Goal: Complete application form

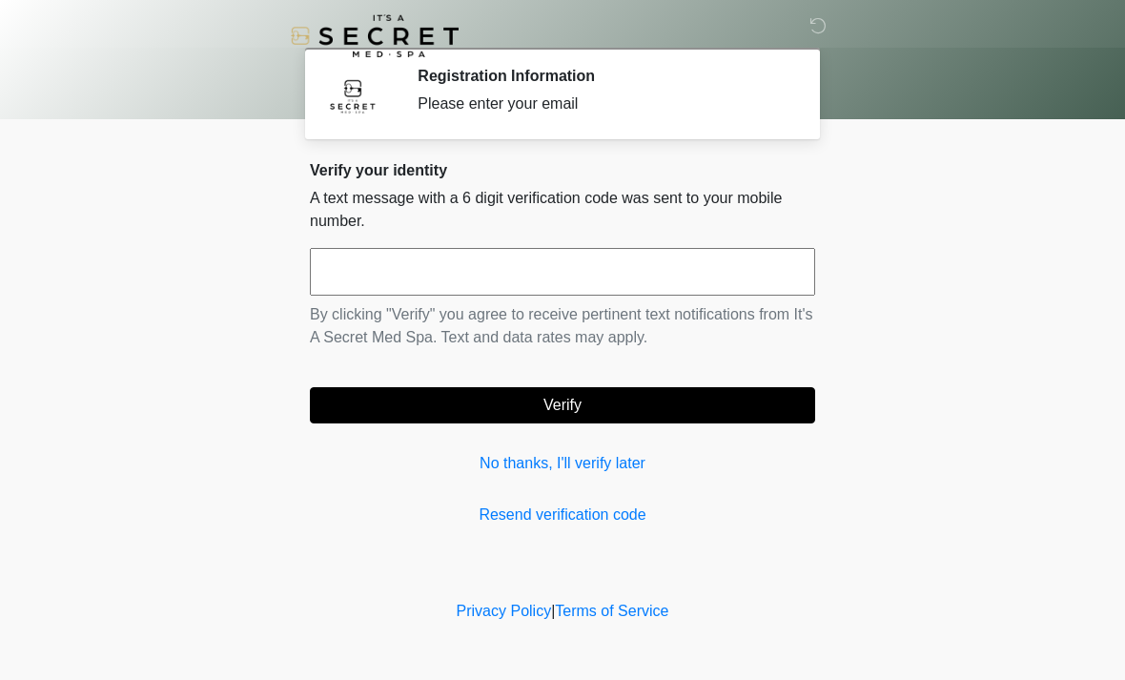
click at [354, 259] on input "text" at bounding box center [562, 272] width 505 height 48
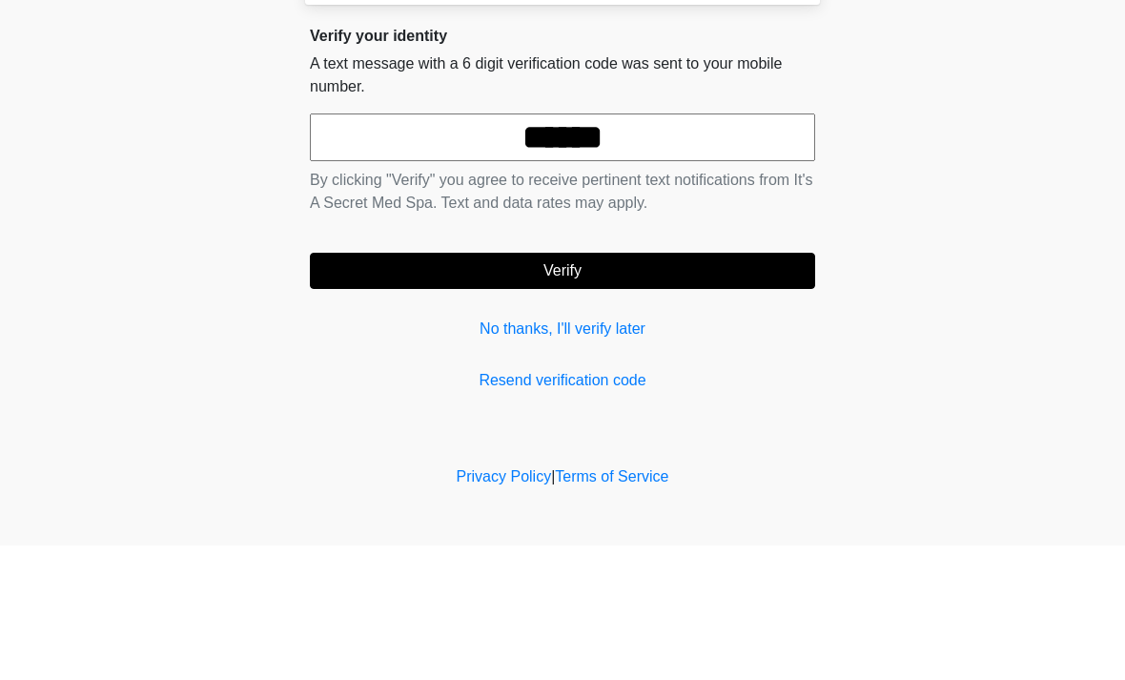
type input "******"
click at [492, 387] on button "Verify" at bounding box center [562, 405] width 505 height 36
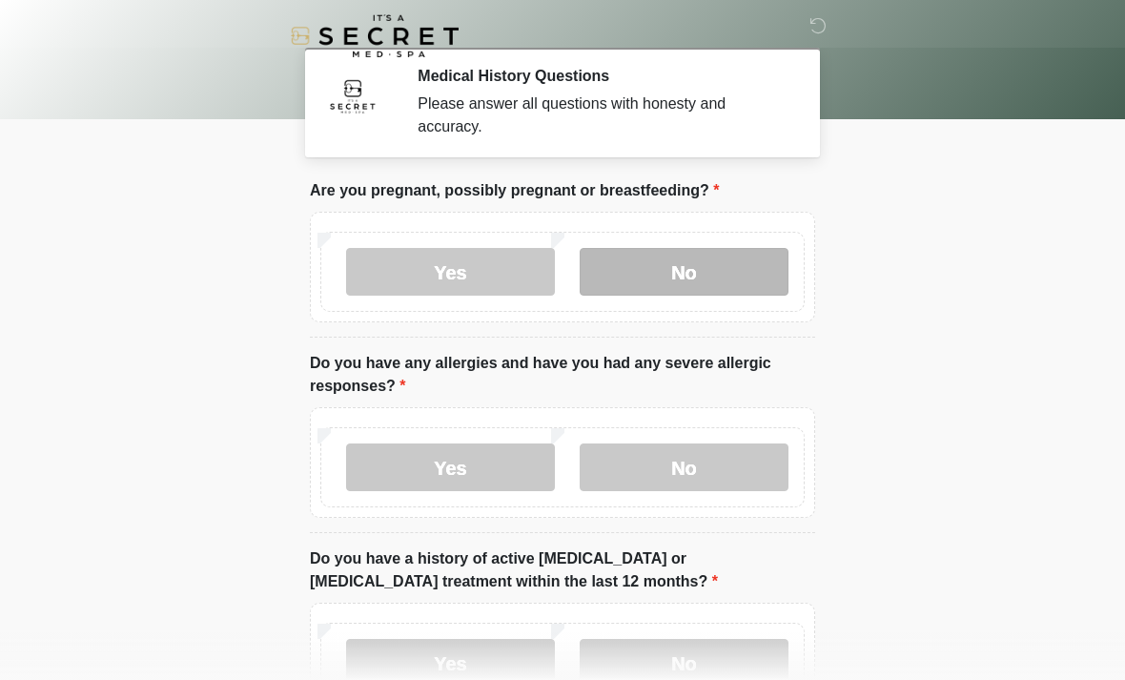
click at [654, 279] on label "No" at bounding box center [684, 272] width 209 height 48
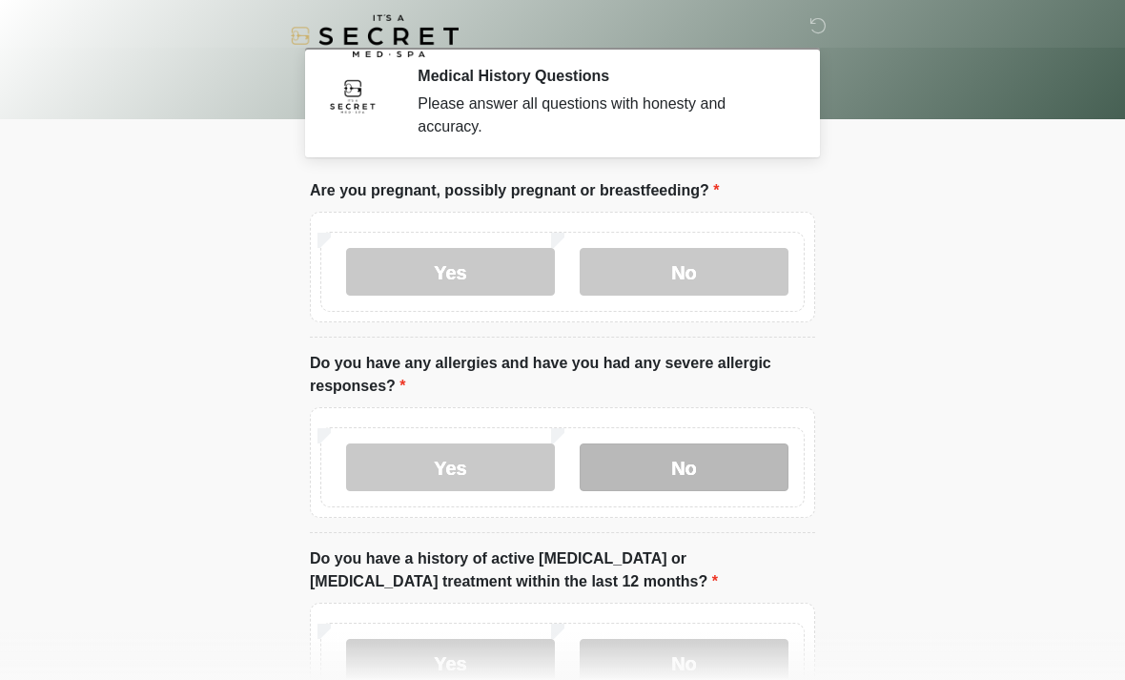
click at [634, 462] on label "No" at bounding box center [684, 467] width 209 height 48
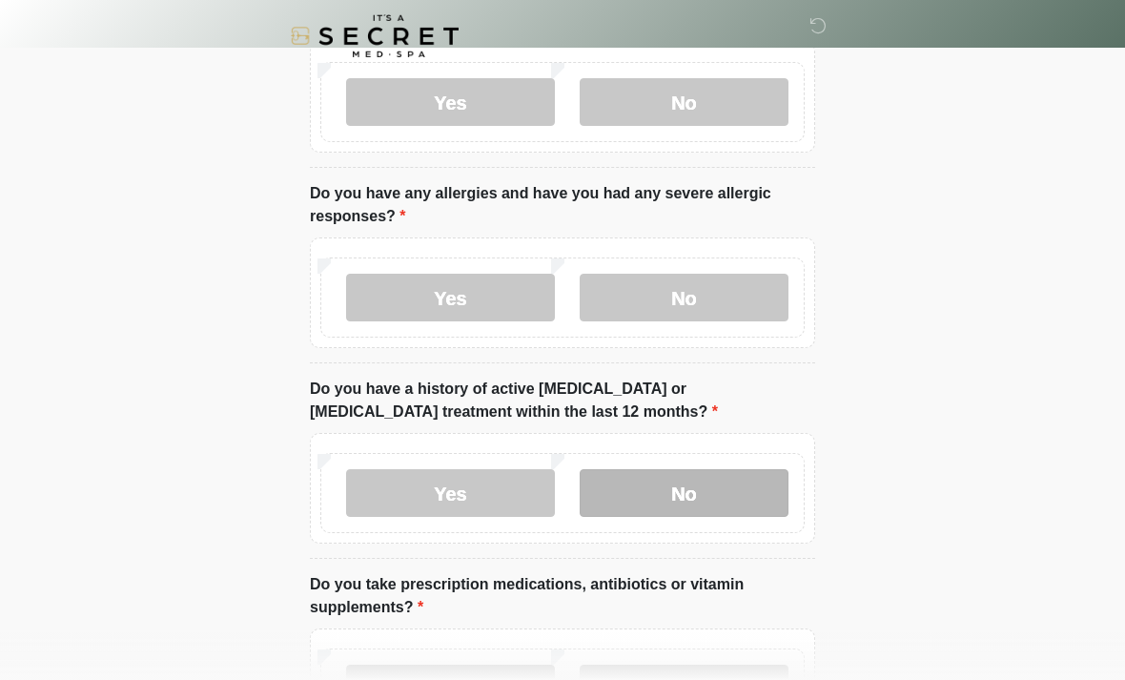
click at [663, 489] on label "No" at bounding box center [684, 493] width 209 height 48
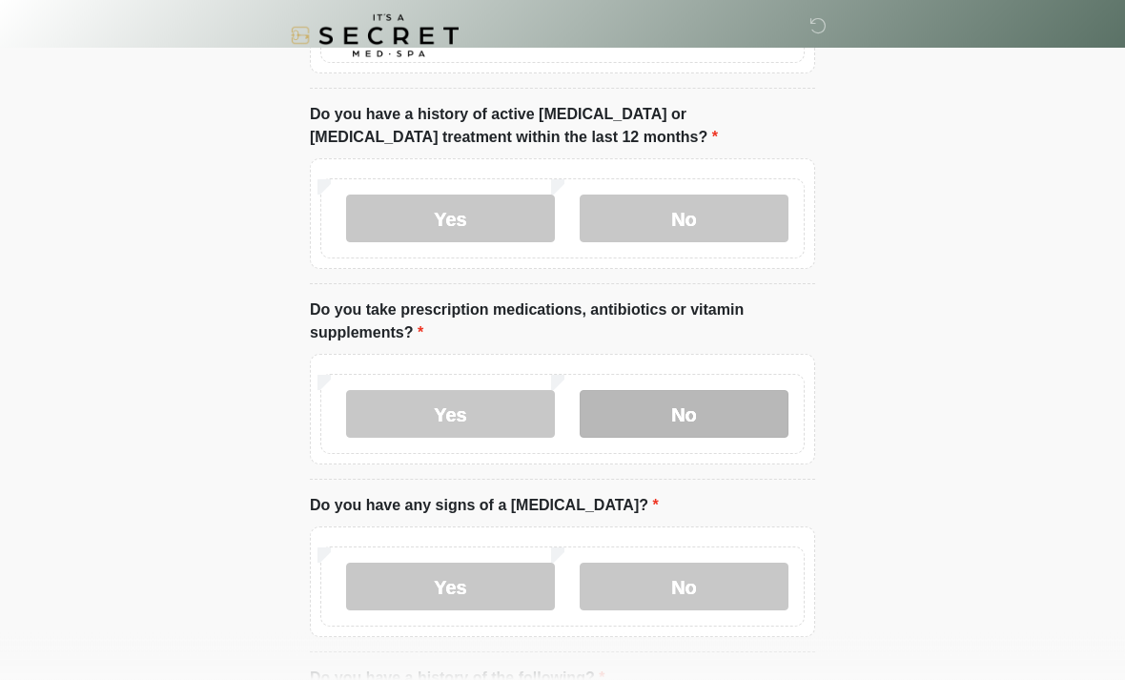
click at [671, 411] on label "No" at bounding box center [684, 415] width 209 height 48
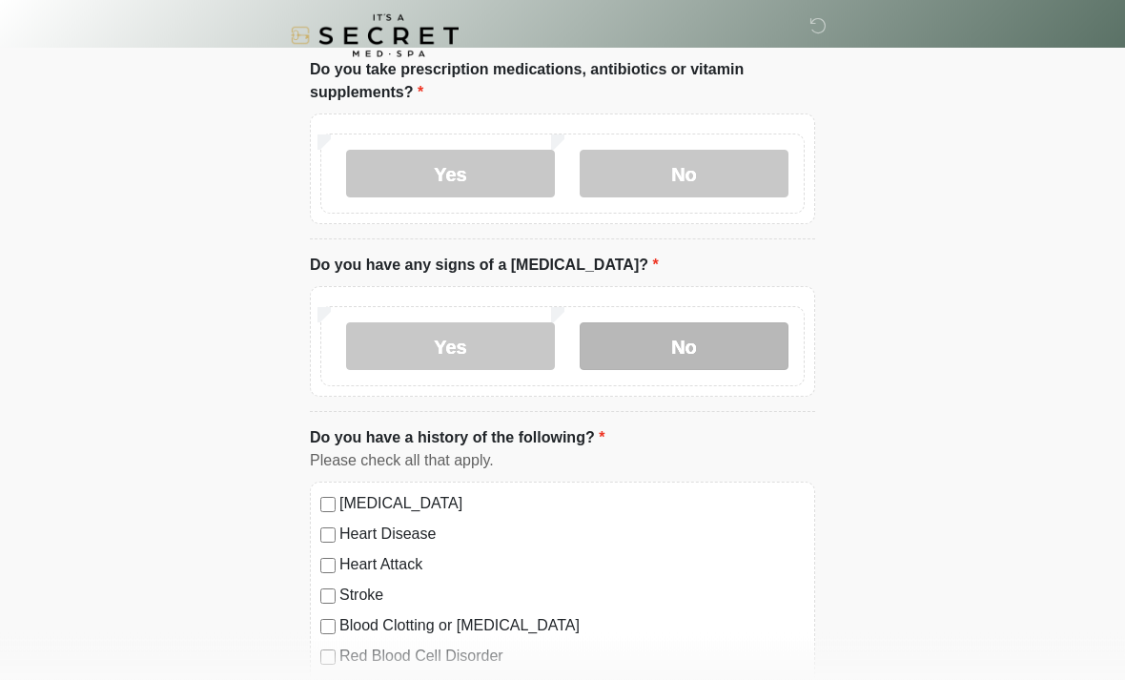
click at [684, 353] on label "No" at bounding box center [684, 347] width 209 height 48
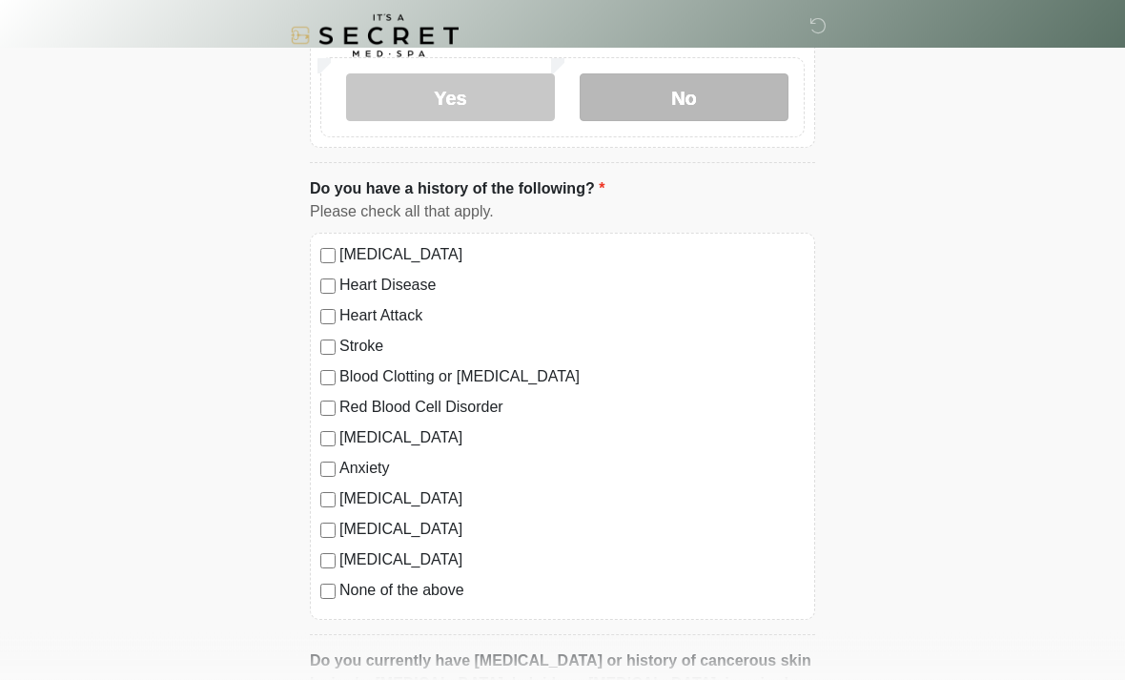
scroll to position [927, 0]
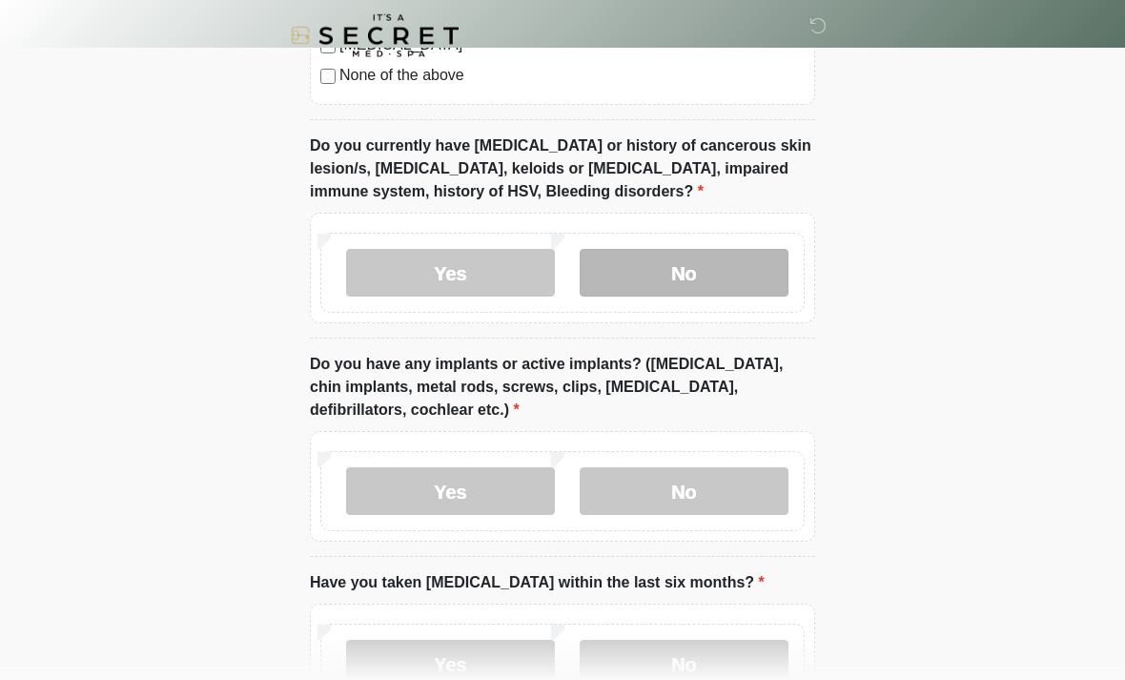
click at [643, 258] on label "No" at bounding box center [684, 274] width 209 height 48
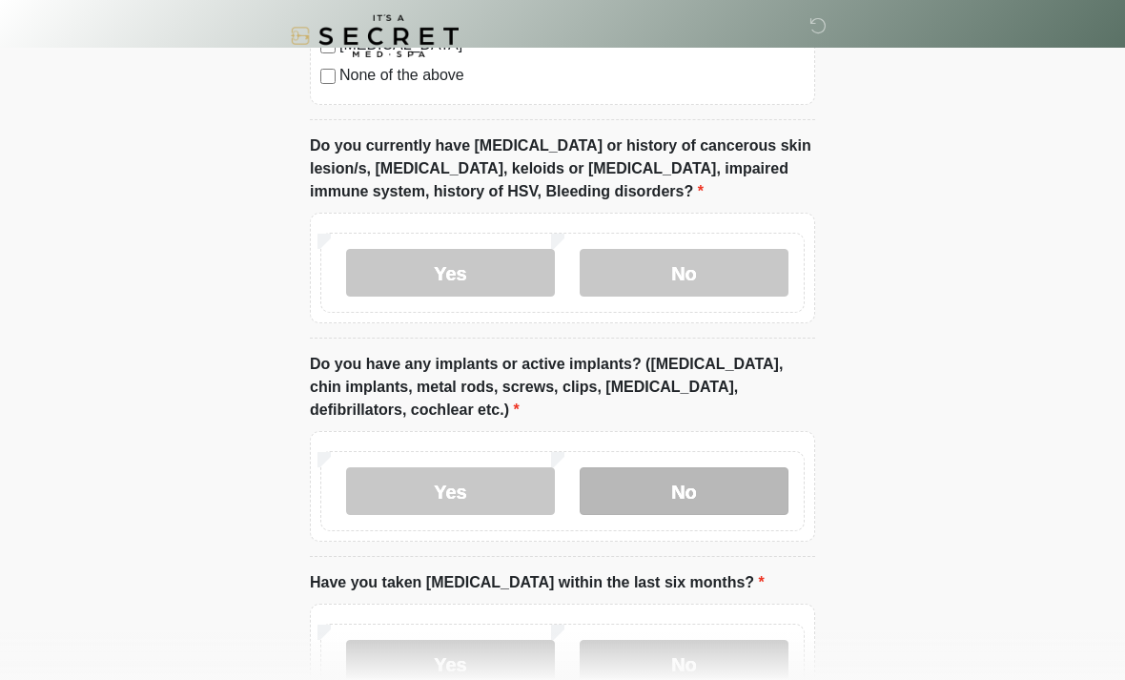
click at [664, 482] on label "No" at bounding box center [684, 491] width 209 height 48
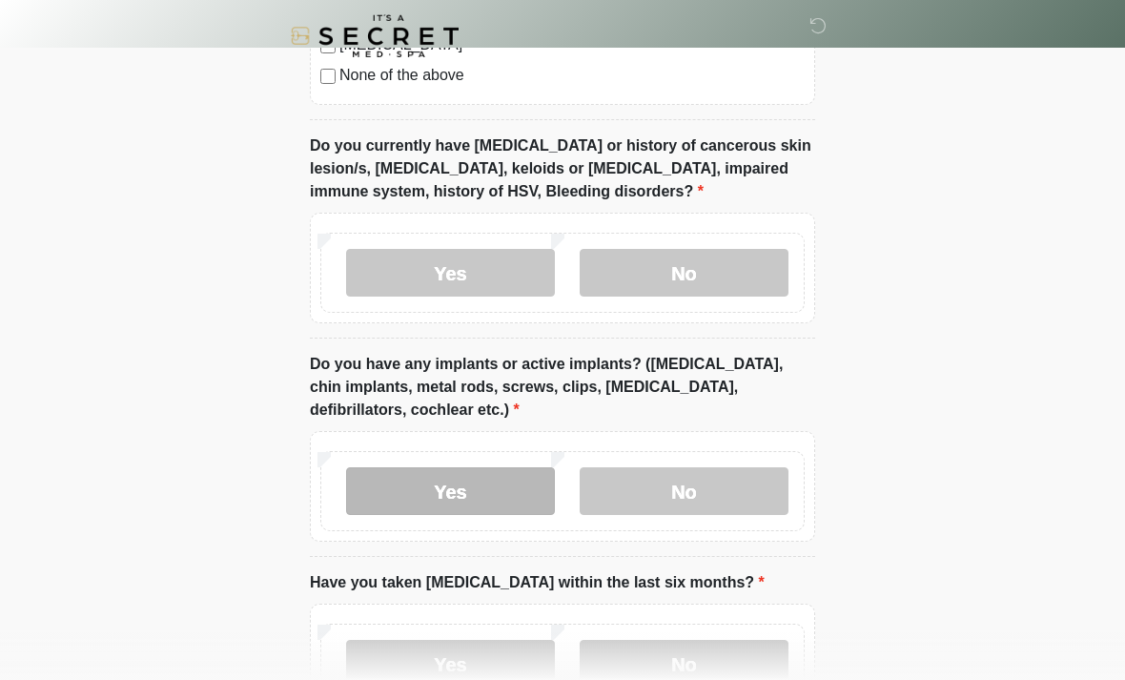
click at [409, 494] on label "Yes" at bounding box center [450, 491] width 209 height 48
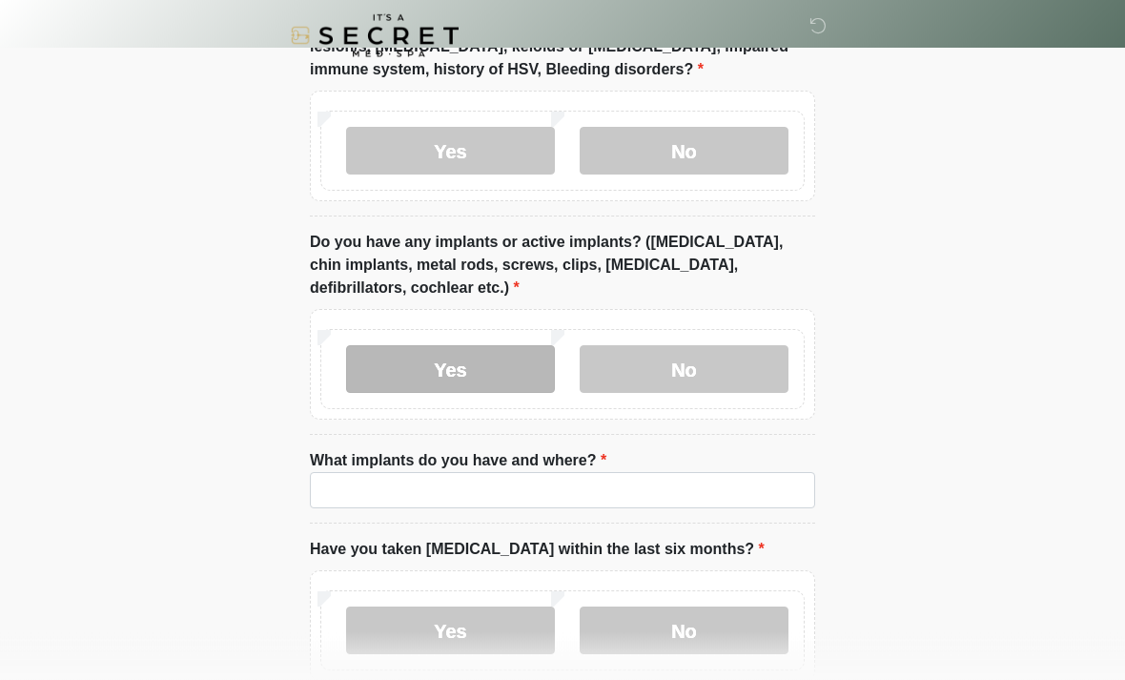
scroll to position [1571, 0]
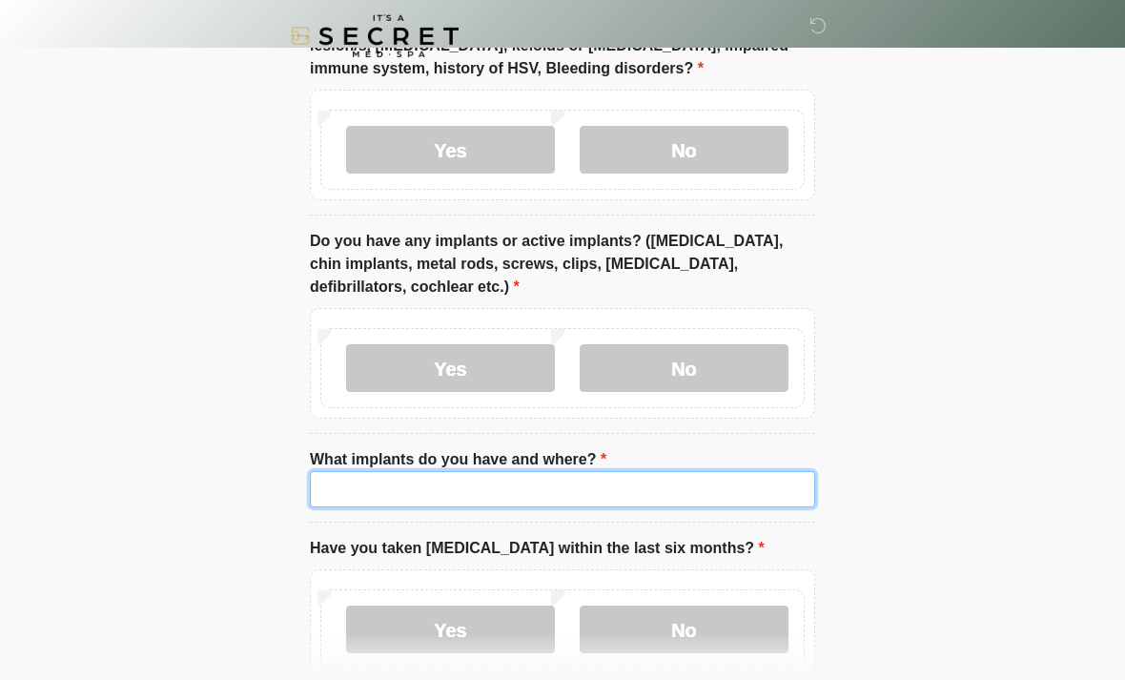
click at [340, 481] on input "What implants do you have and where?" at bounding box center [562, 489] width 505 height 36
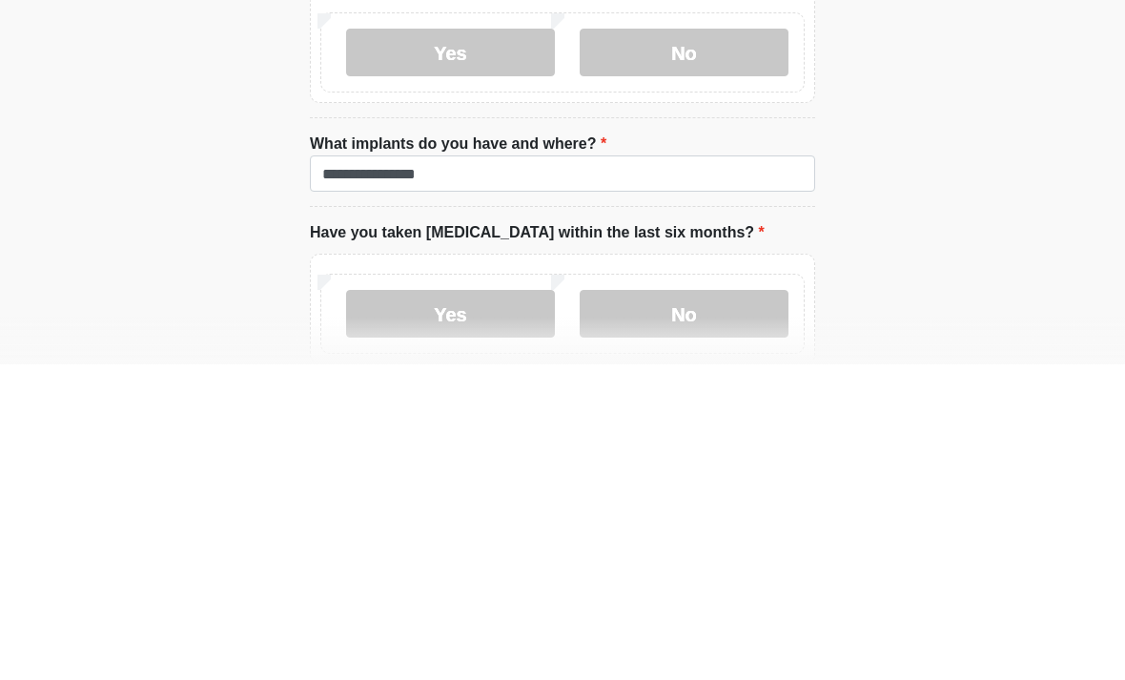
scroll to position [1675, 0]
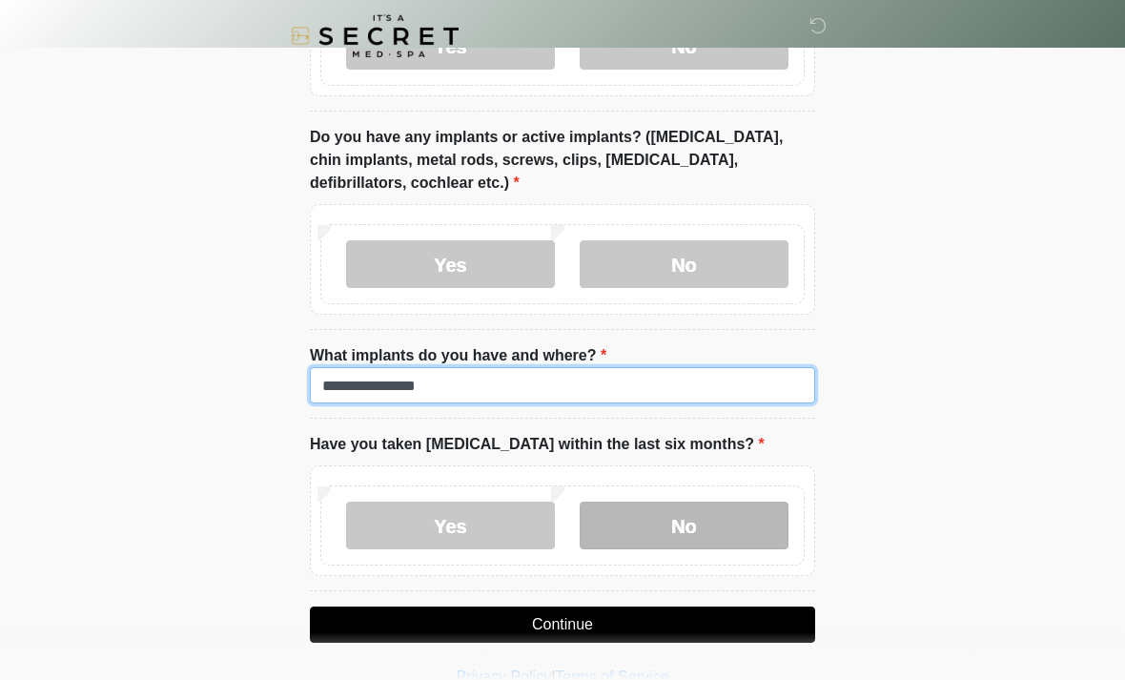
type input "**********"
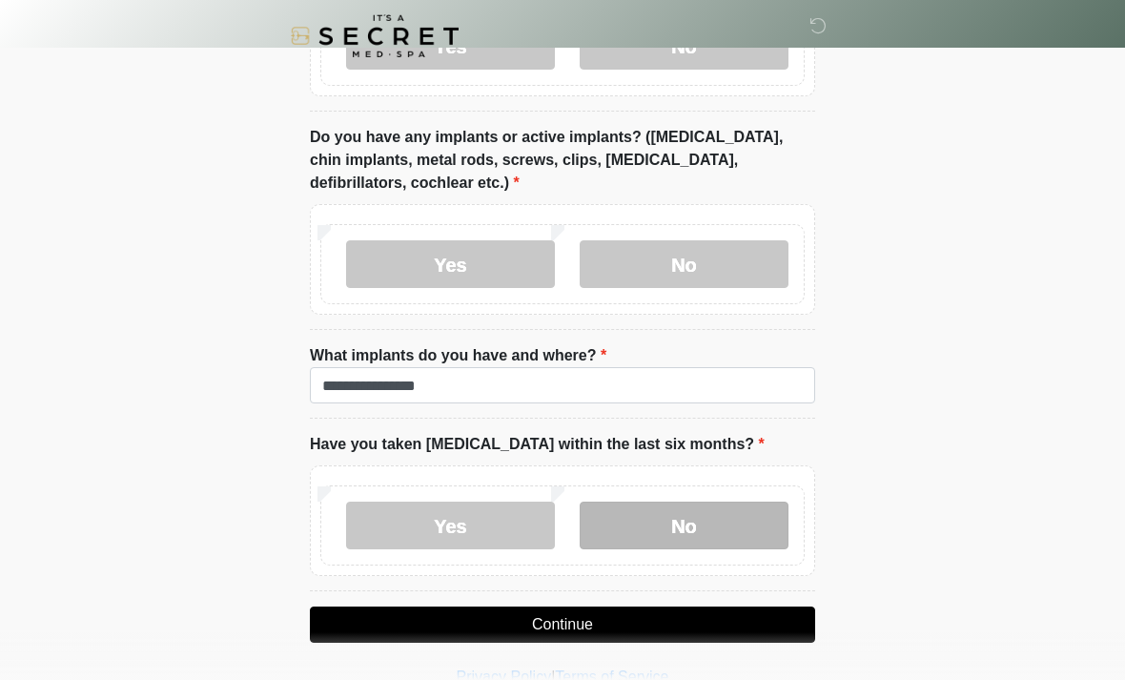
click at [634, 521] on label "No" at bounding box center [684, 525] width 209 height 48
click at [488, 624] on button "Continue" at bounding box center [562, 624] width 505 height 36
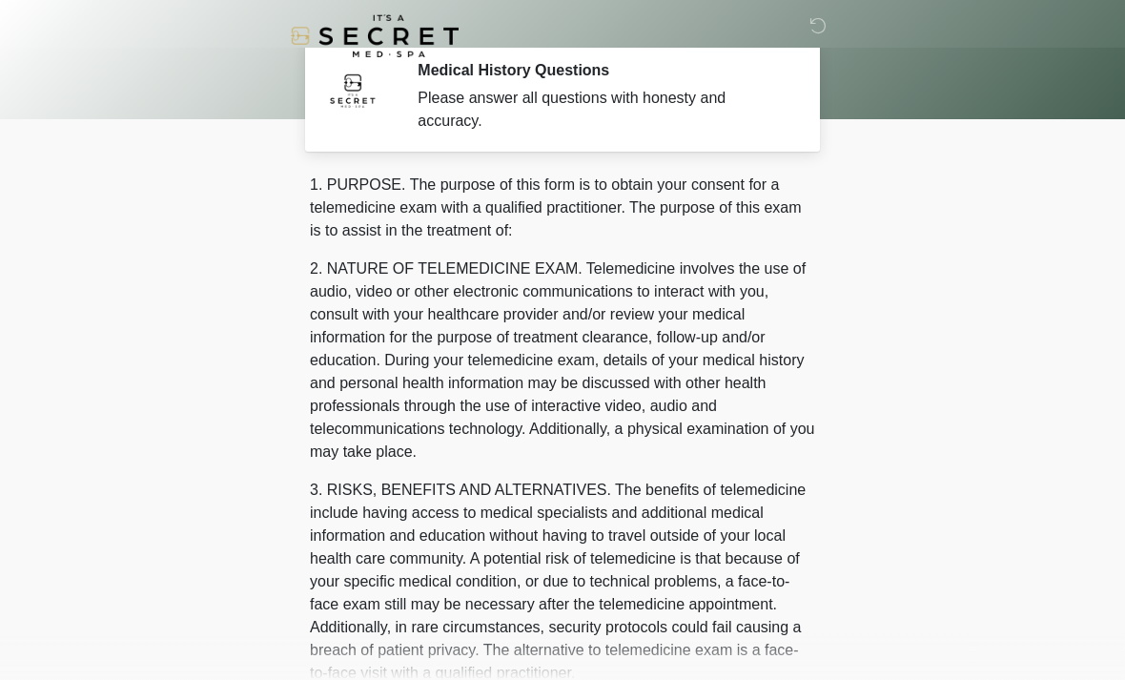
scroll to position [0, 0]
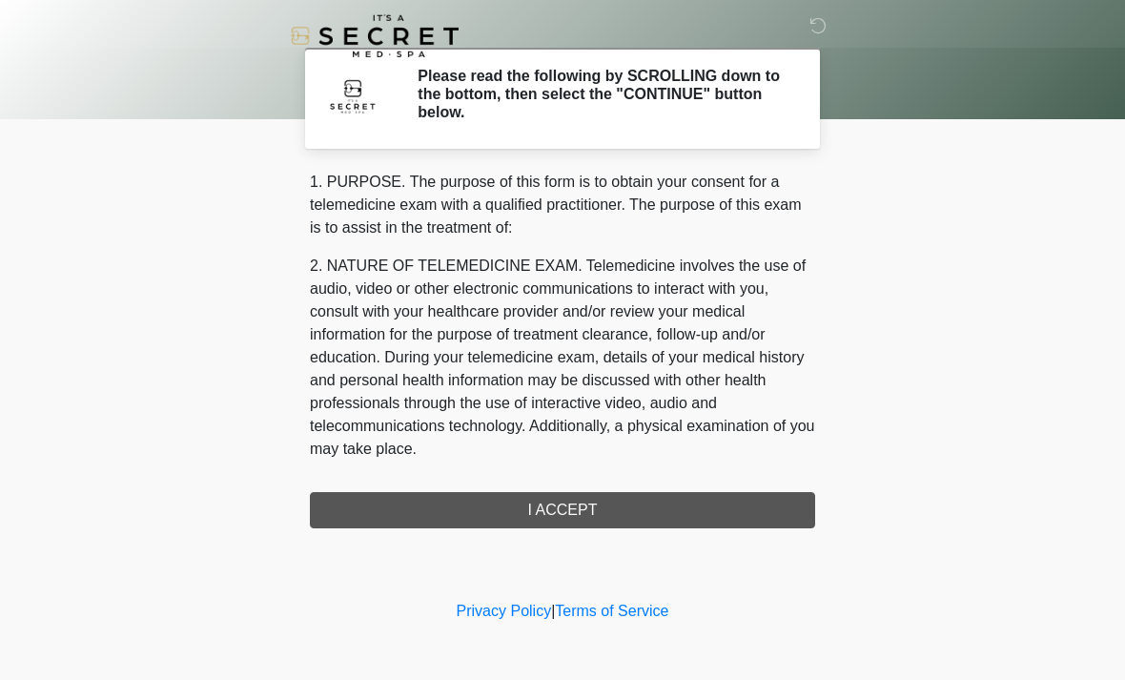
click at [406, 502] on div "1. PURPOSE. The purpose of this form is to obtain your consent for a telemedici…" at bounding box center [562, 349] width 505 height 357
click at [534, 511] on div "1. PURPOSE. The purpose of this form is to obtain your consent for a telemedici…" at bounding box center [562, 349] width 505 height 357
click at [548, 513] on div "1. PURPOSE. The purpose of this form is to obtain your consent for a telemedici…" at bounding box center [562, 349] width 505 height 357
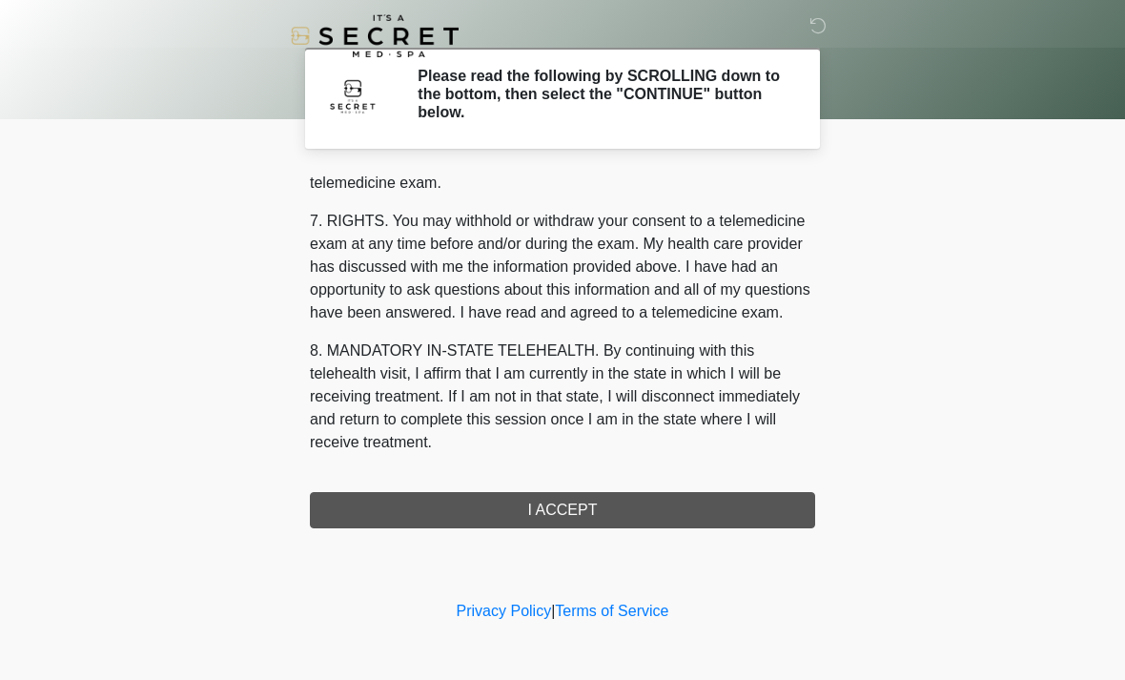
scroll to position [807, 0]
click at [550, 499] on button "I ACCEPT" at bounding box center [562, 510] width 505 height 36
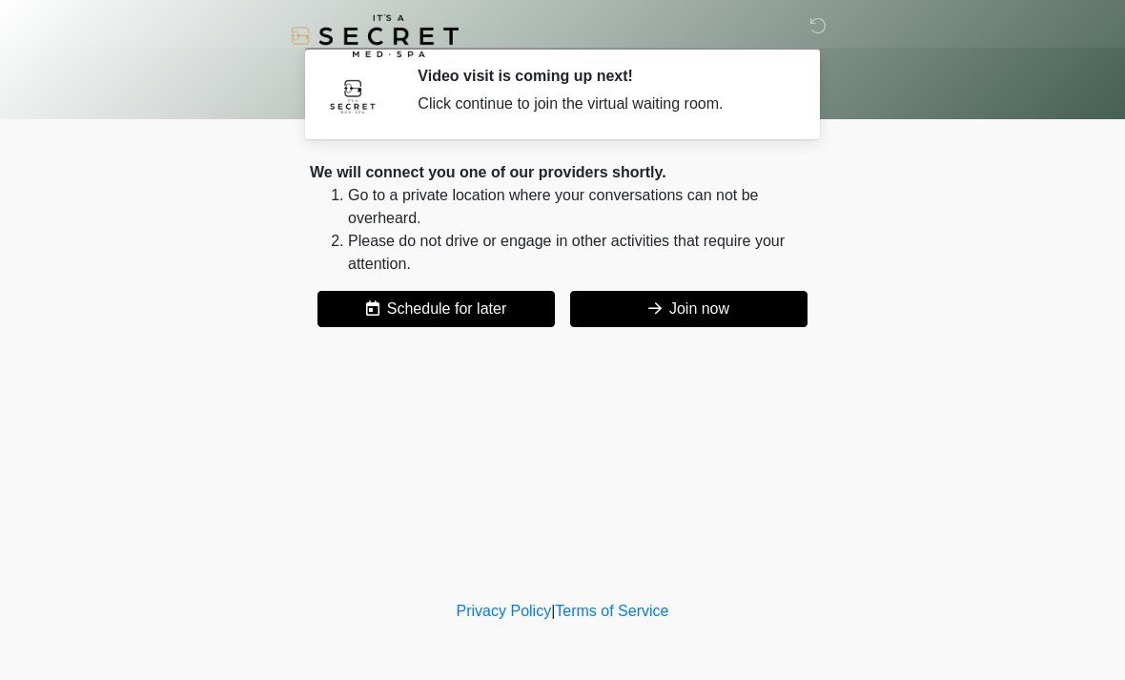
click at [660, 320] on button "Join now" at bounding box center [688, 309] width 237 height 36
